Goal: Navigation & Orientation: Find specific page/section

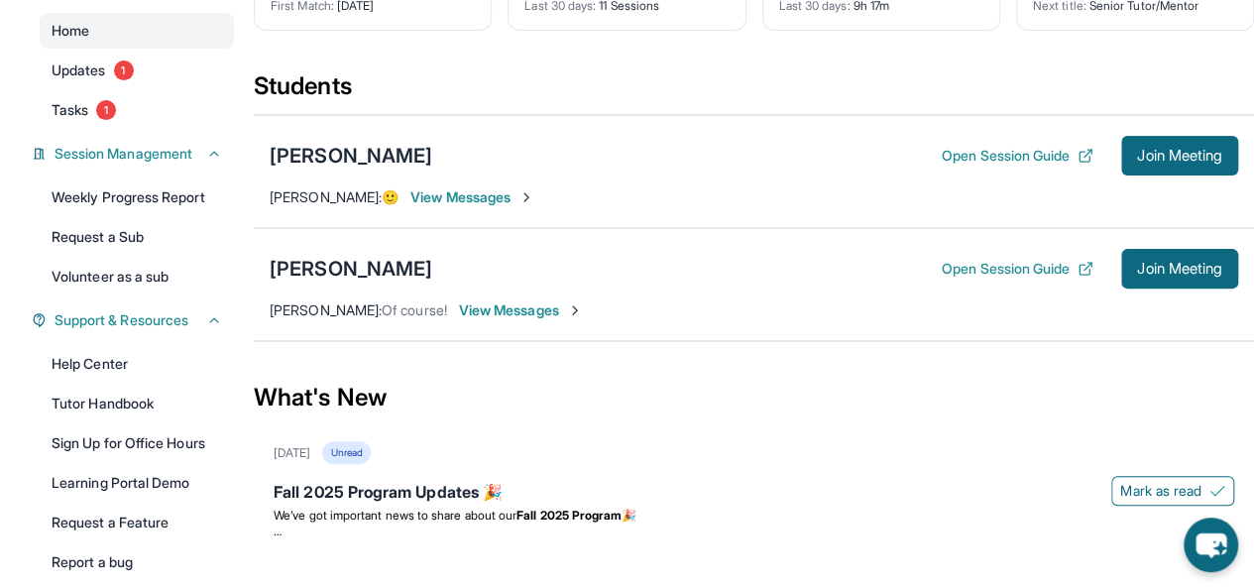
scroll to position [194, 0]
click at [1183, 161] on span "Join Meeting" at bounding box center [1179, 155] width 85 height 12
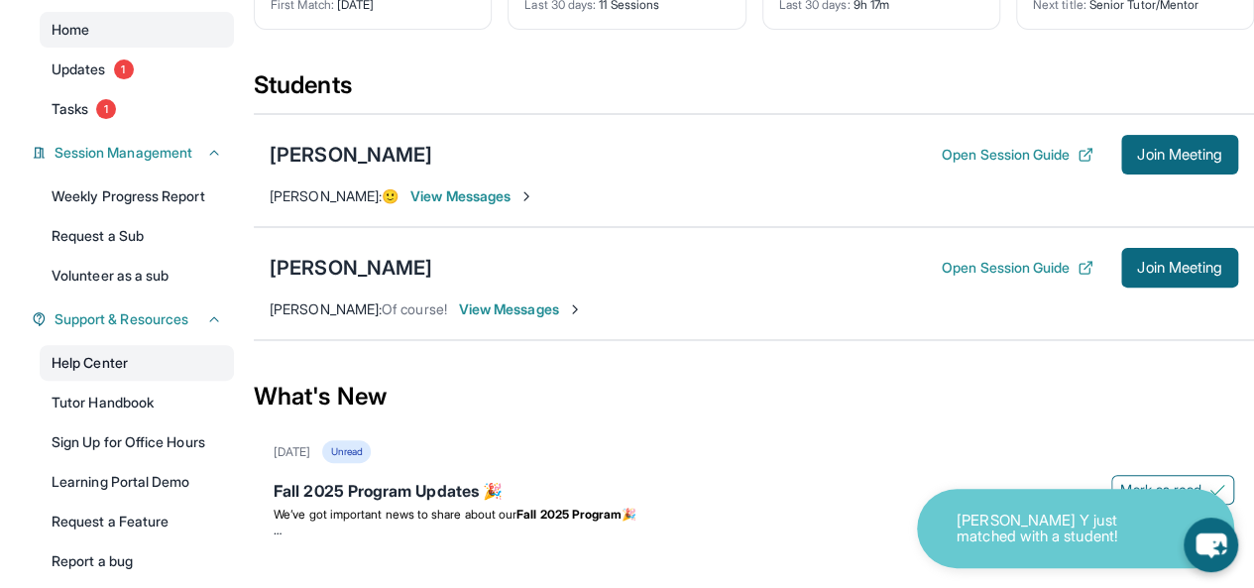
click at [109, 364] on link "Help Center" at bounding box center [137, 363] width 194 height 36
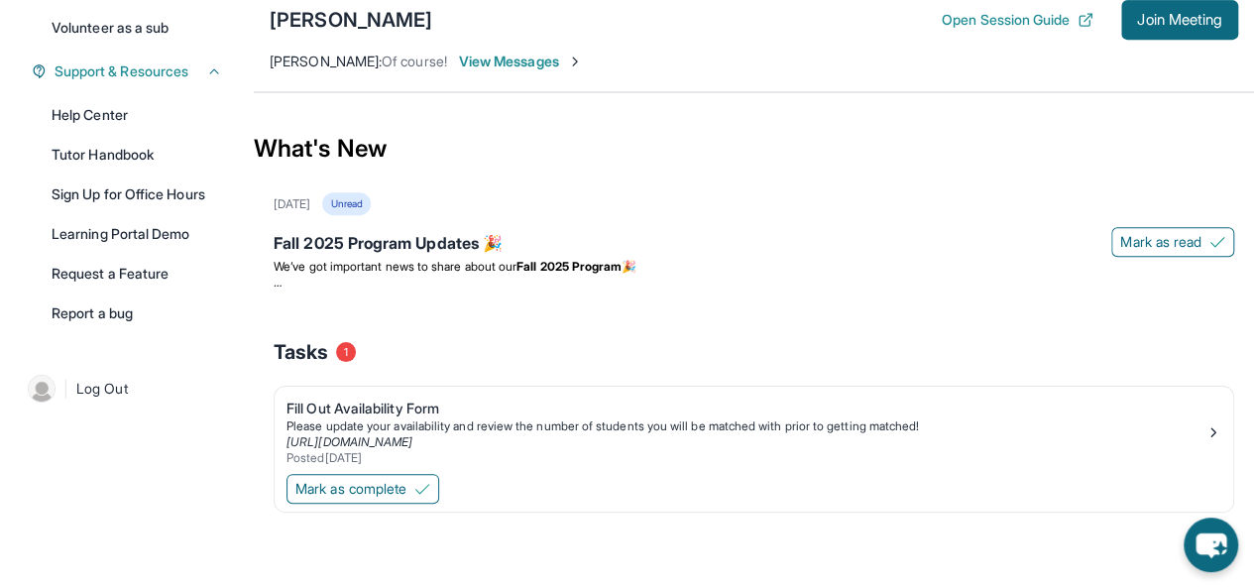
scroll to position [454, 0]
click at [463, 245] on div "Fall 2025 Program Updates 🎉" at bounding box center [753, 245] width 960 height 28
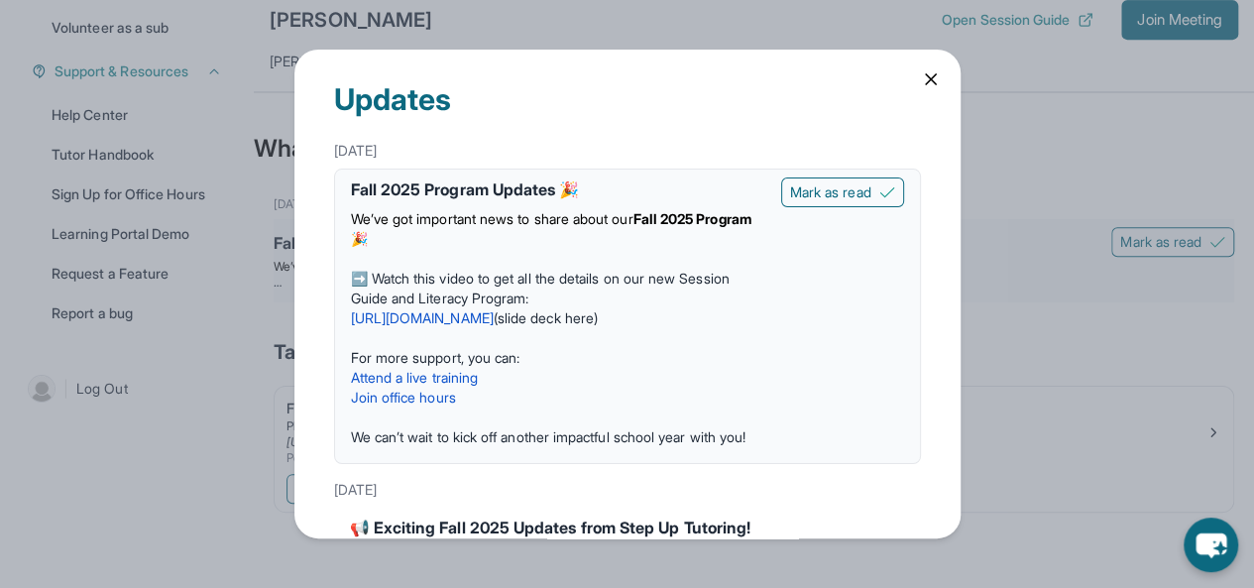
scroll to position [32, 0]
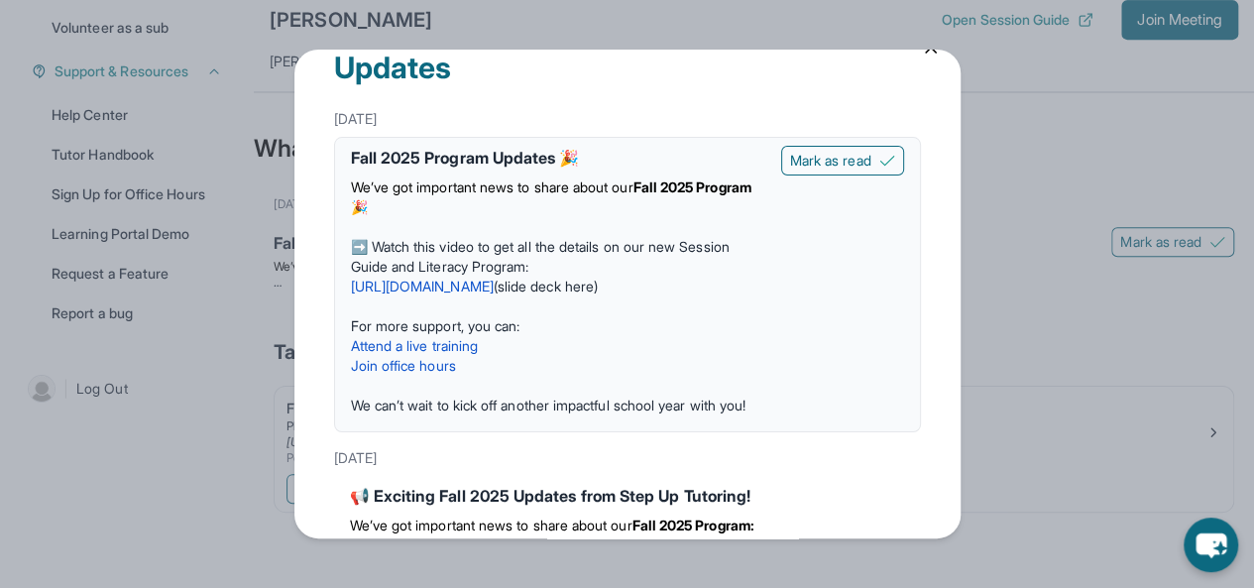
click at [459, 281] on link "[URL][DOMAIN_NAME]" at bounding box center [422, 285] width 143 height 17
click at [924, 48] on div "Updates [DATE] Fall 2025 Program Updates 🎉 We’ve got important news to share ab…" at bounding box center [627, 294] width 1254 height 588
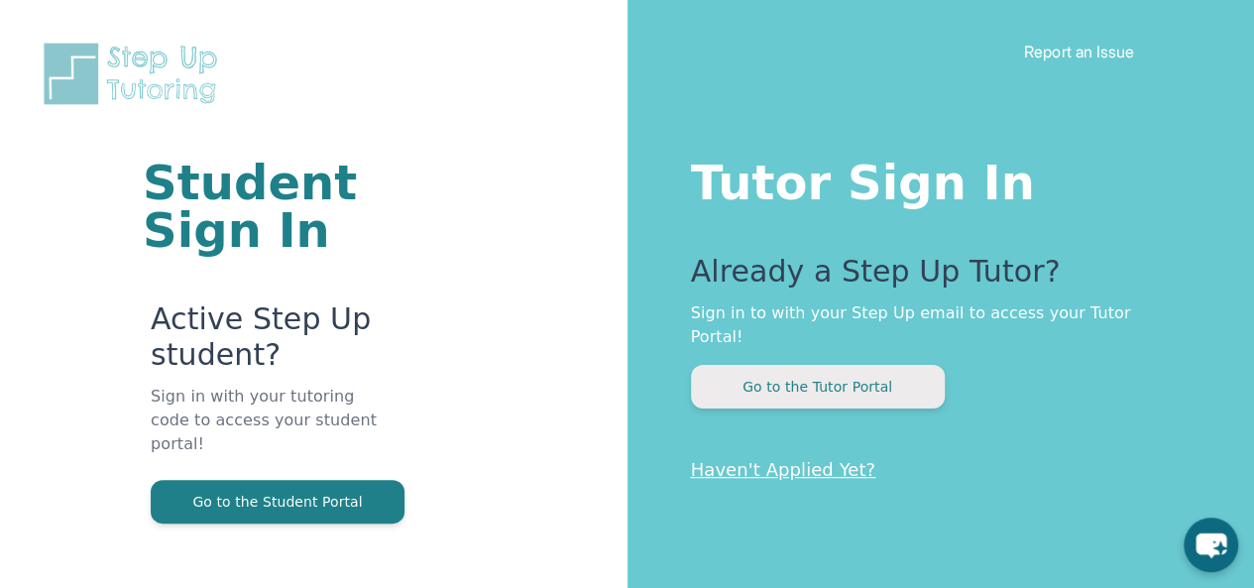
click at [817, 365] on button "Go to the Tutor Portal" at bounding box center [818, 387] width 254 height 44
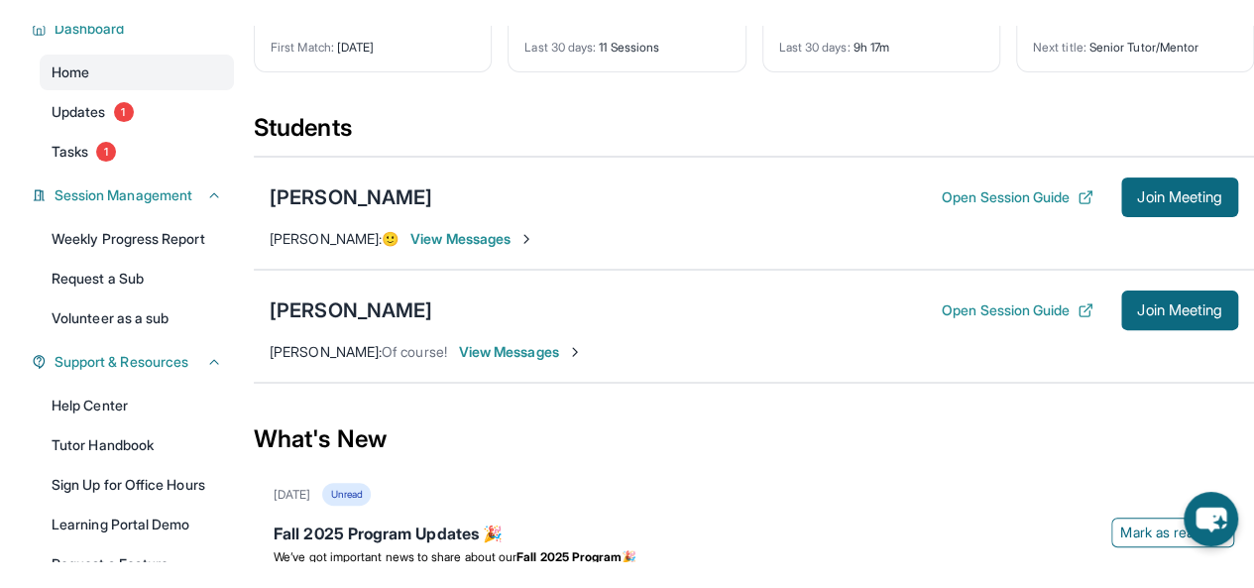
scroll to position [226, 0]
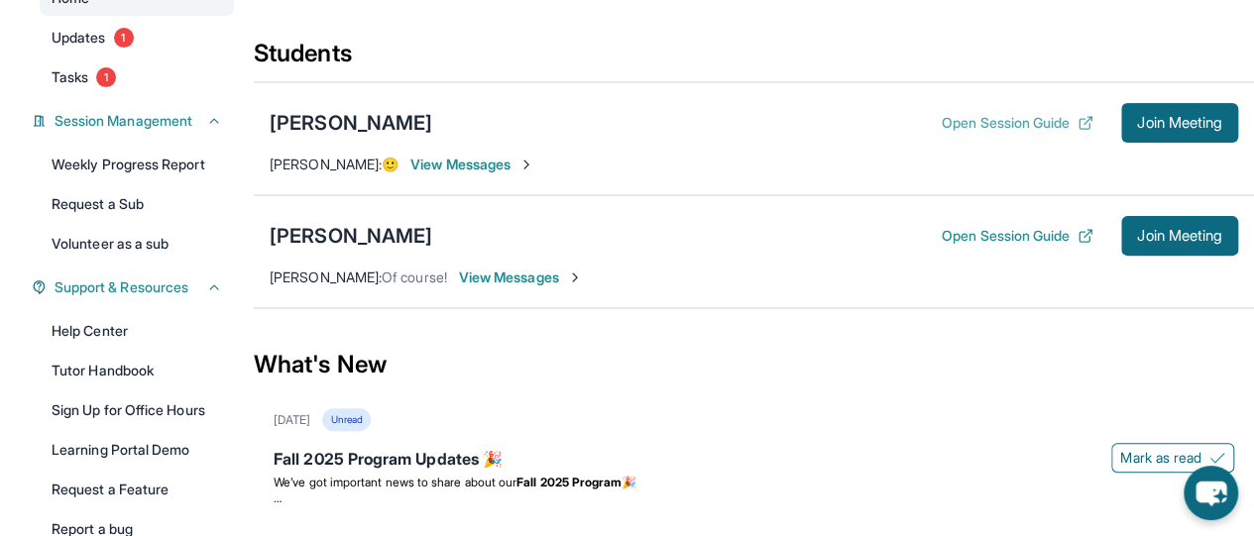
click at [1005, 133] on button "Open Session Guide" at bounding box center [1017, 123] width 152 height 20
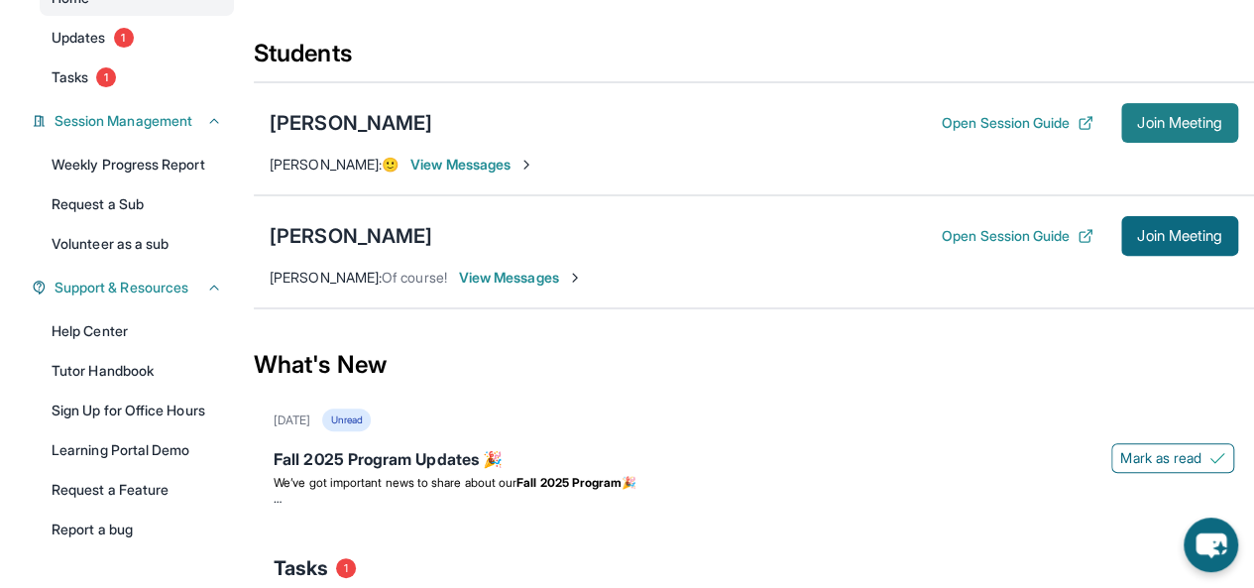
click at [1175, 126] on button "Join Meeting" at bounding box center [1179, 123] width 117 height 40
click at [507, 287] on span "View Messages" at bounding box center [521, 278] width 124 height 20
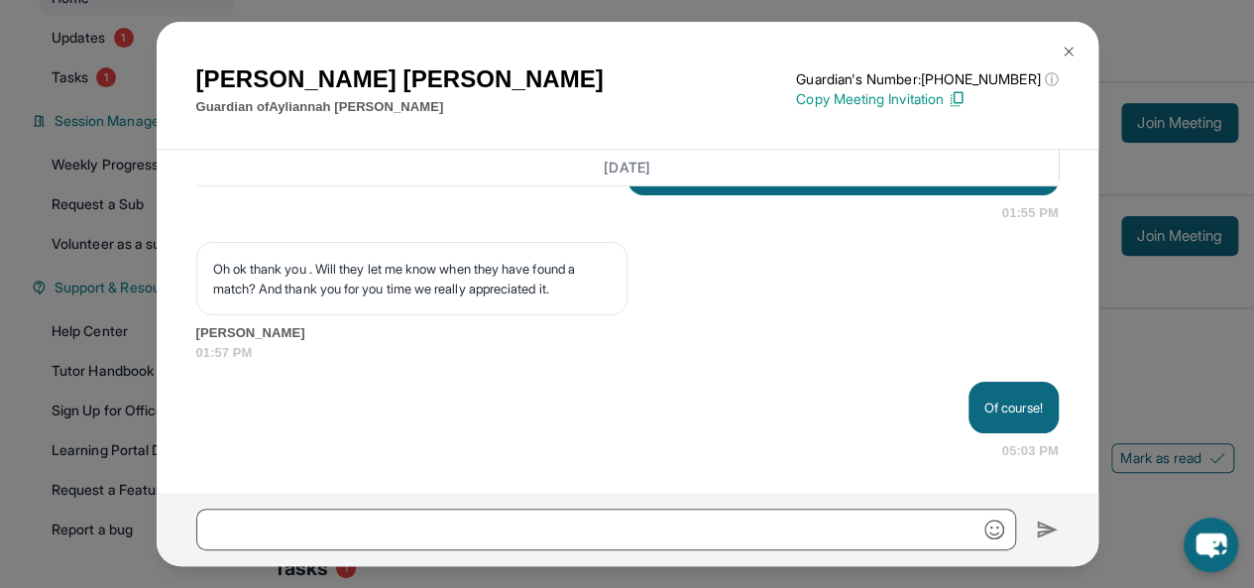
scroll to position [6693, 0]
click at [1066, 48] on img at bounding box center [1068, 52] width 16 height 16
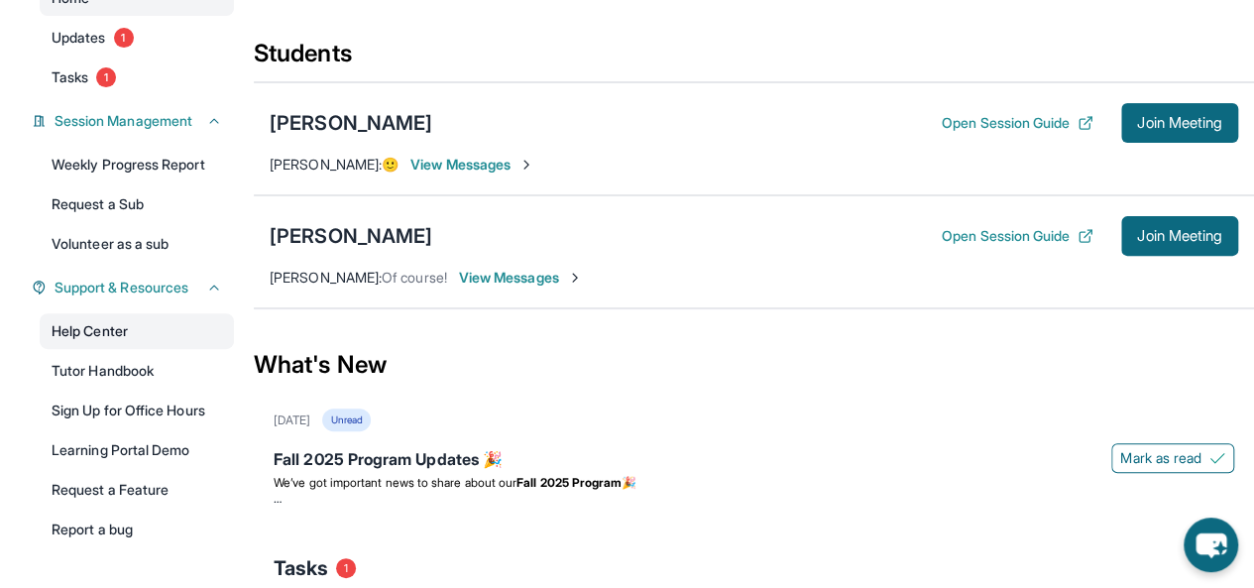
click at [99, 347] on link "Help Center" at bounding box center [137, 331] width 194 height 36
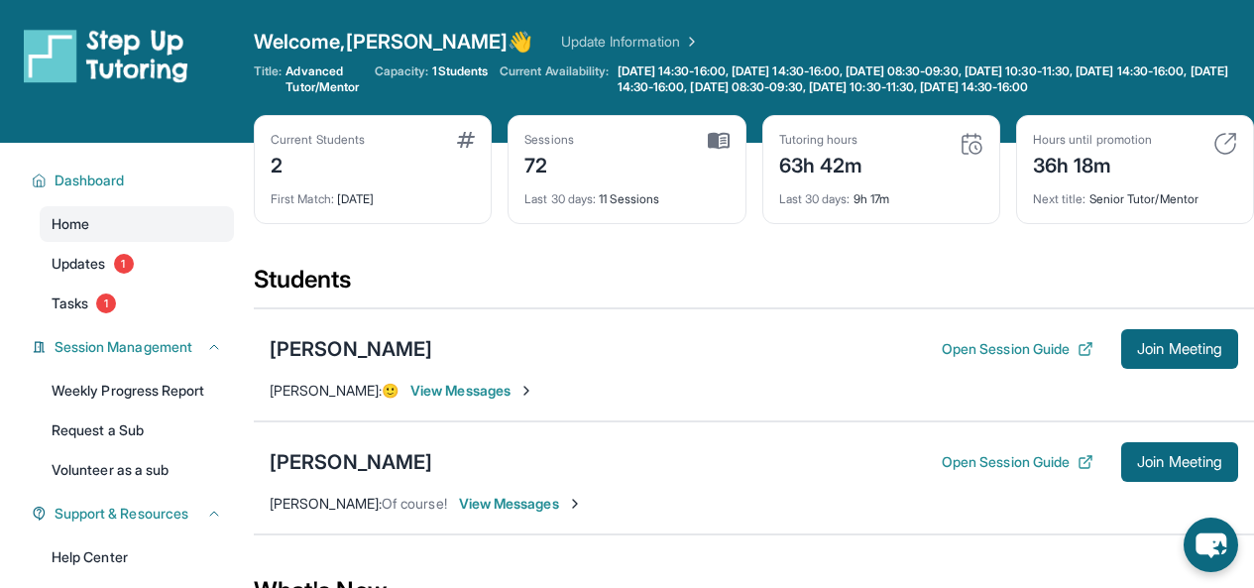
scroll to position [226, 0]
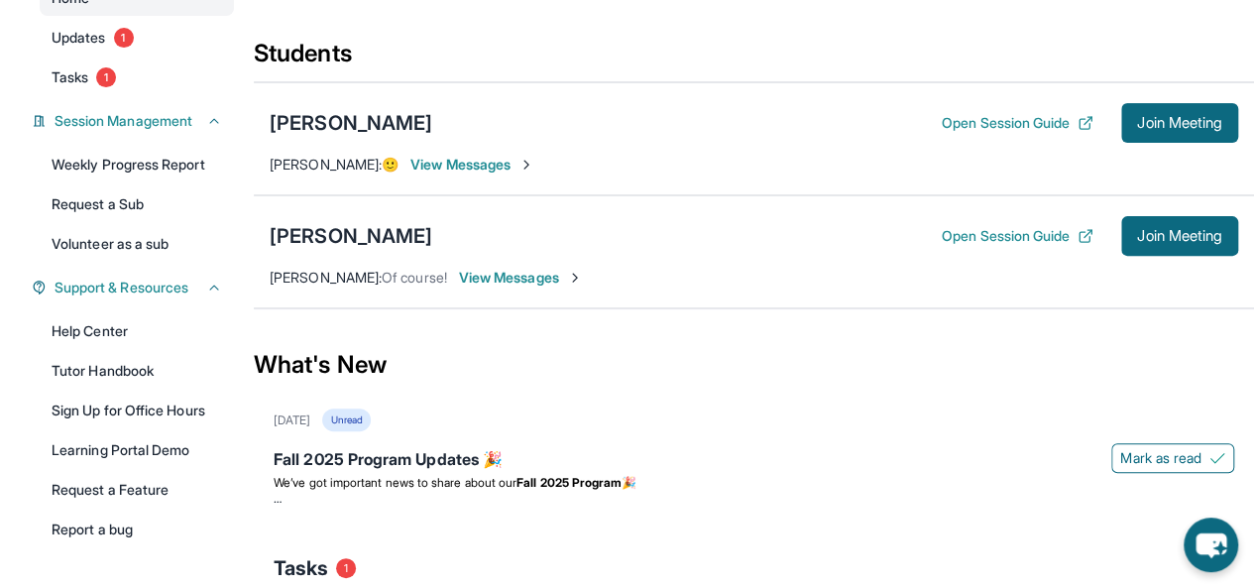
click at [490, 174] on span "View Messages" at bounding box center [472, 165] width 124 height 20
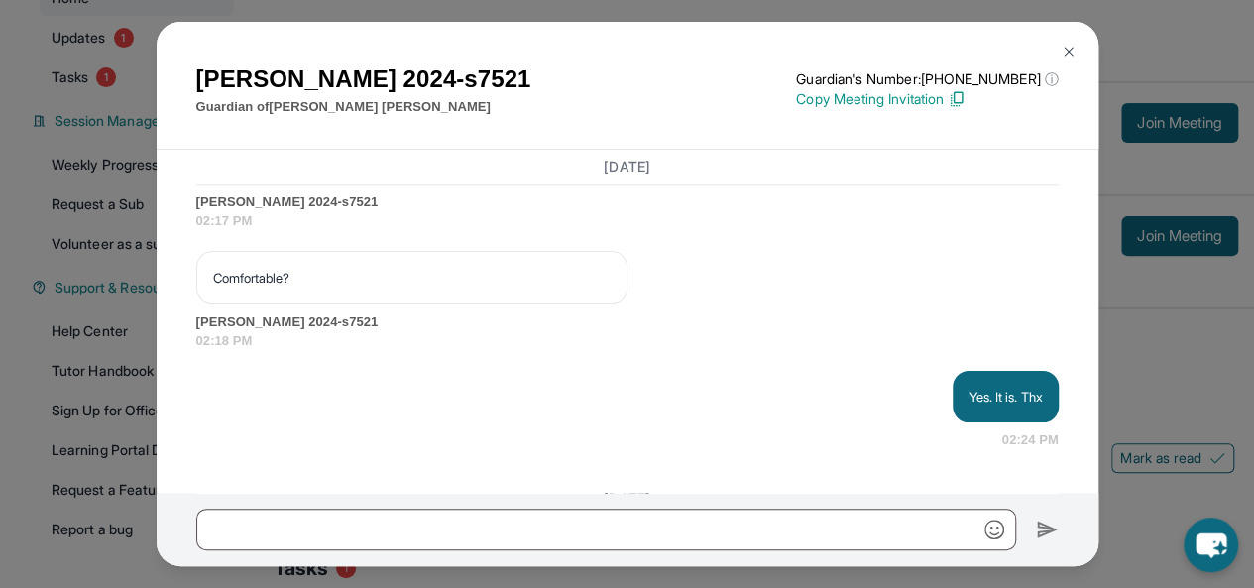
scroll to position [15453, 0]
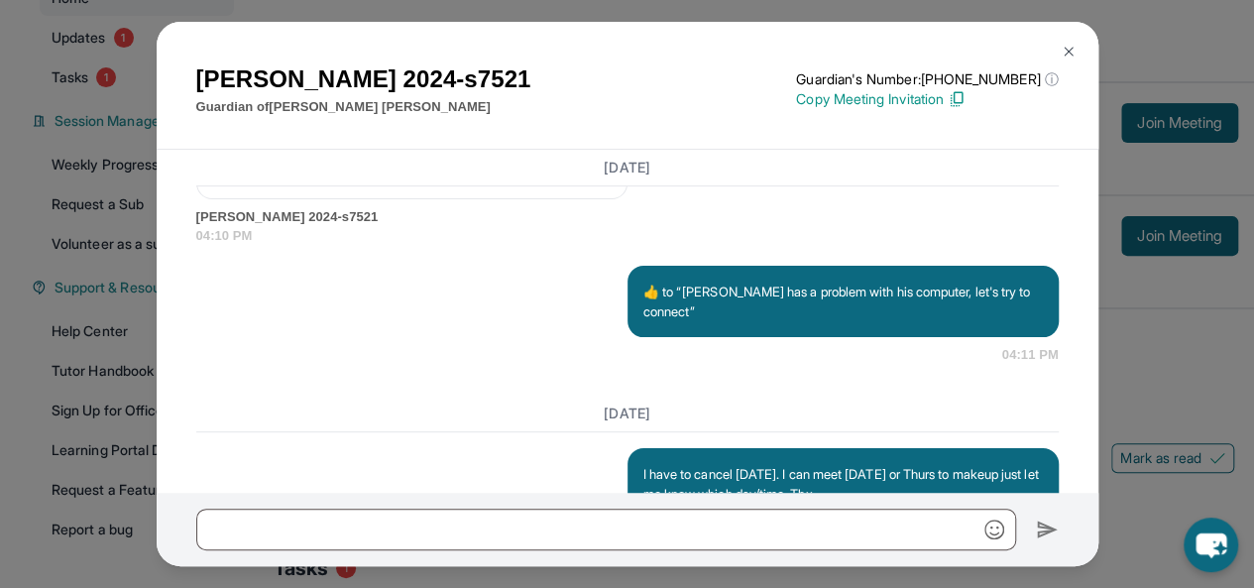
click at [1074, 52] on img at bounding box center [1068, 52] width 16 height 16
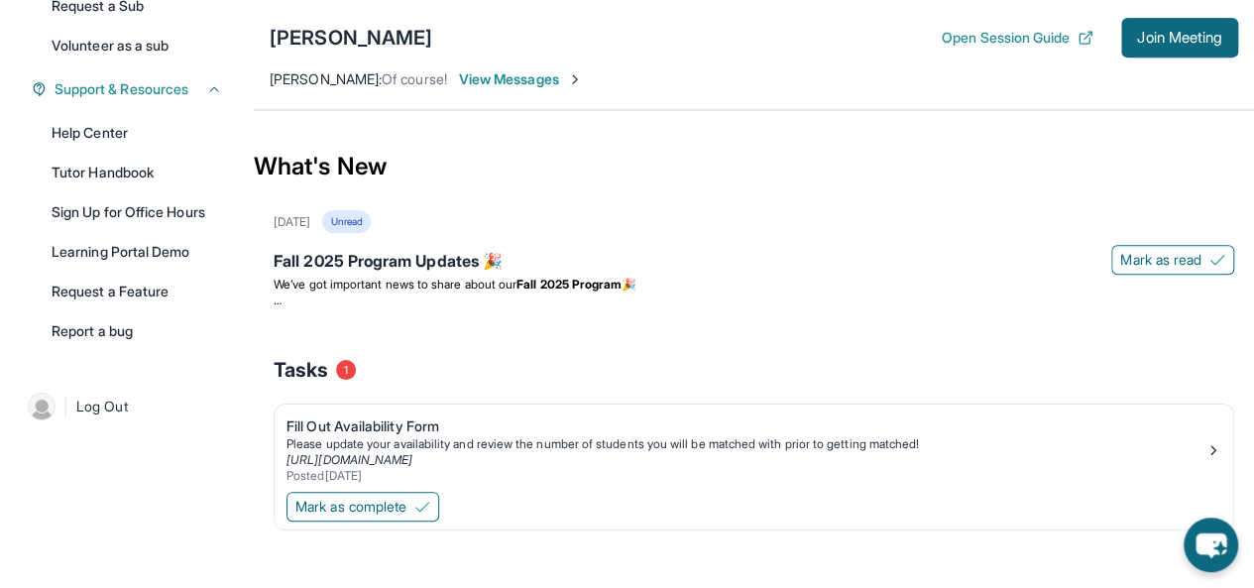
scroll to position [454, 0]
